Goal: Understand process/instructions: Learn how to perform a task or action

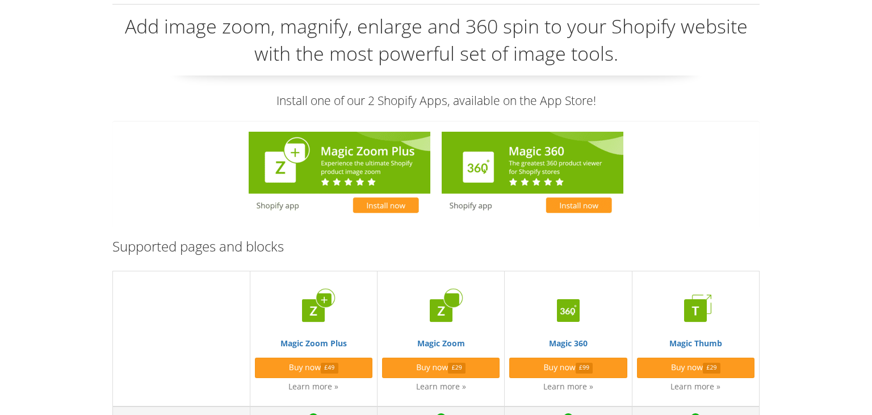
scroll to position [120, 0]
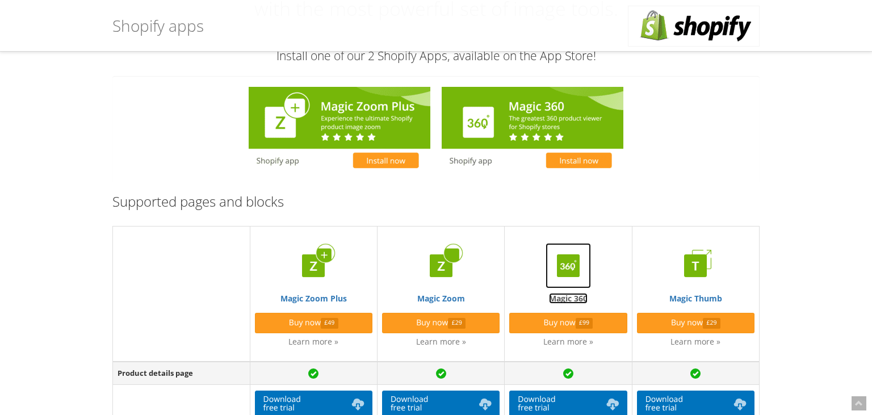
click at [564, 263] on img at bounding box center [568, 265] width 45 height 45
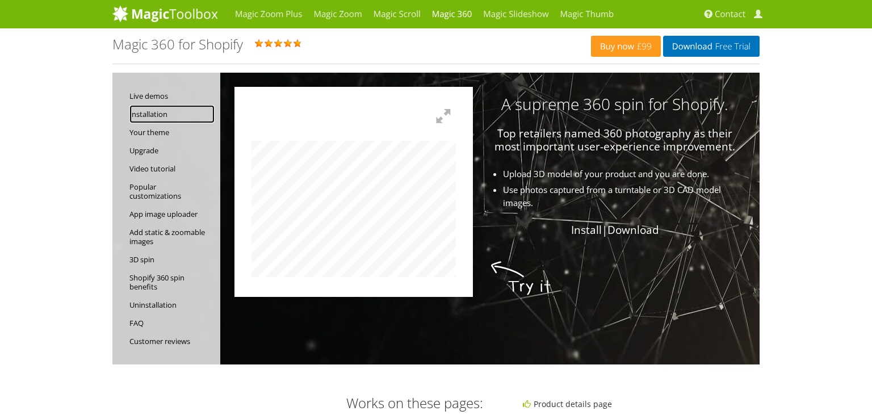
click at [160, 118] on link "Installation" at bounding box center [171, 114] width 85 height 18
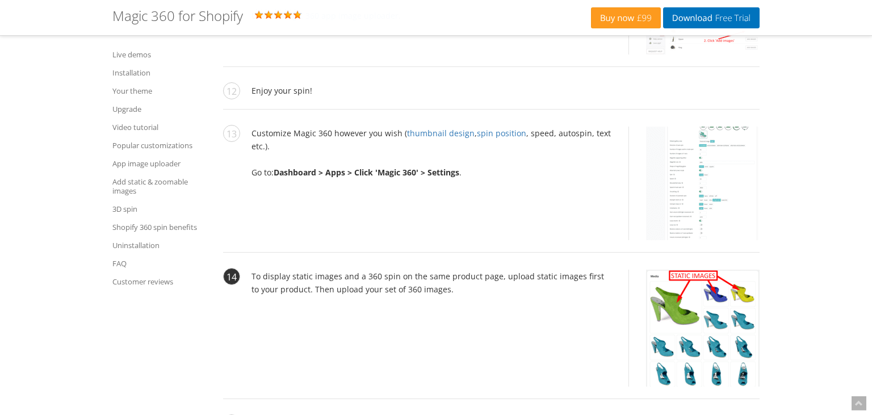
scroll to position [2246, 0]
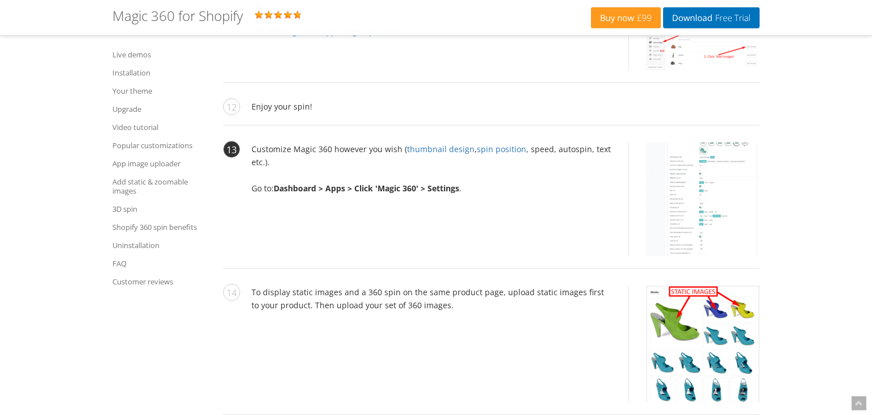
click at [503, 195] on li "Customize Magic 360 however you wish ( thumbnail design , spin position , speed…" at bounding box center [491, 206] width 537 height 126
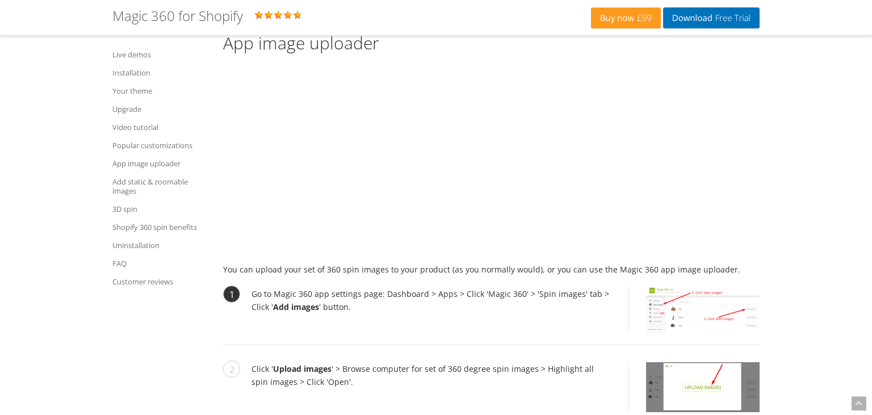
scroll to position [4105, 0]
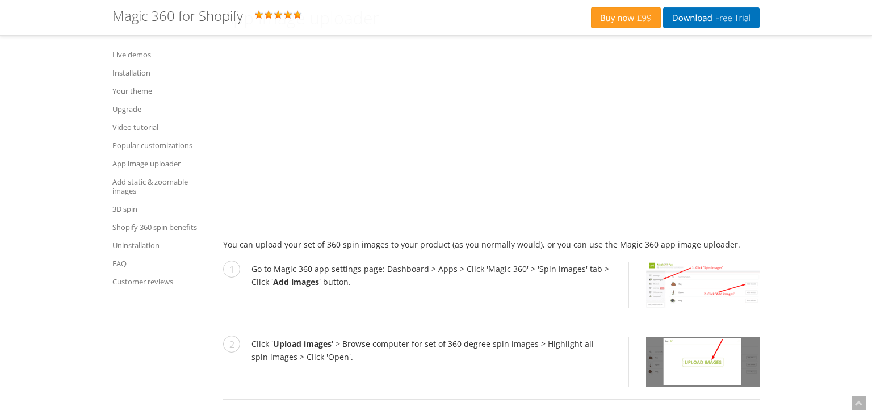
click at [662, 180] on p at bounding box center [491, 136] width 537 height 194
click at [630, 152] on p at bounding box center [491, 136] width 537 height 194
